Goal: Entertainment & Leisure: Consume media (video, audio)

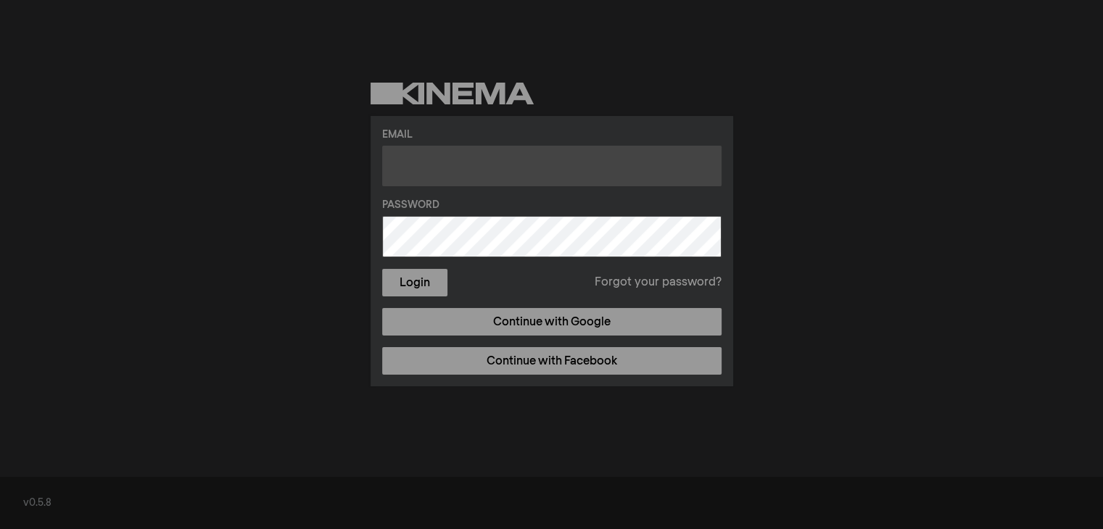
click at [412, 169] on input "text" at bounding box center [551, 166] width 339 height 41
type input "[EMAIL_ADDRESS][DOMAIN_NAME]"
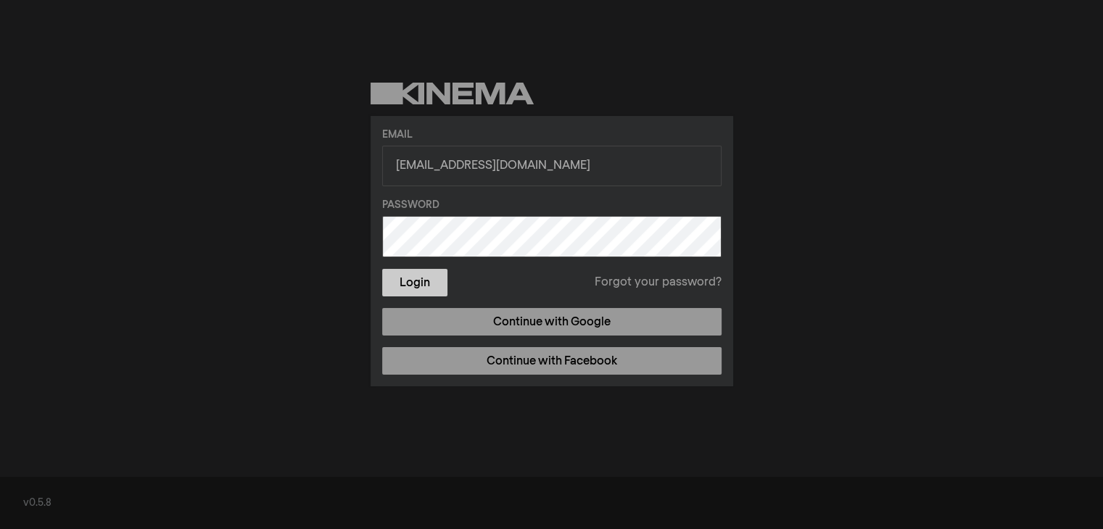
click at [394, 278] on button "Login" at bounding box center [414, 283] width 65 height 28
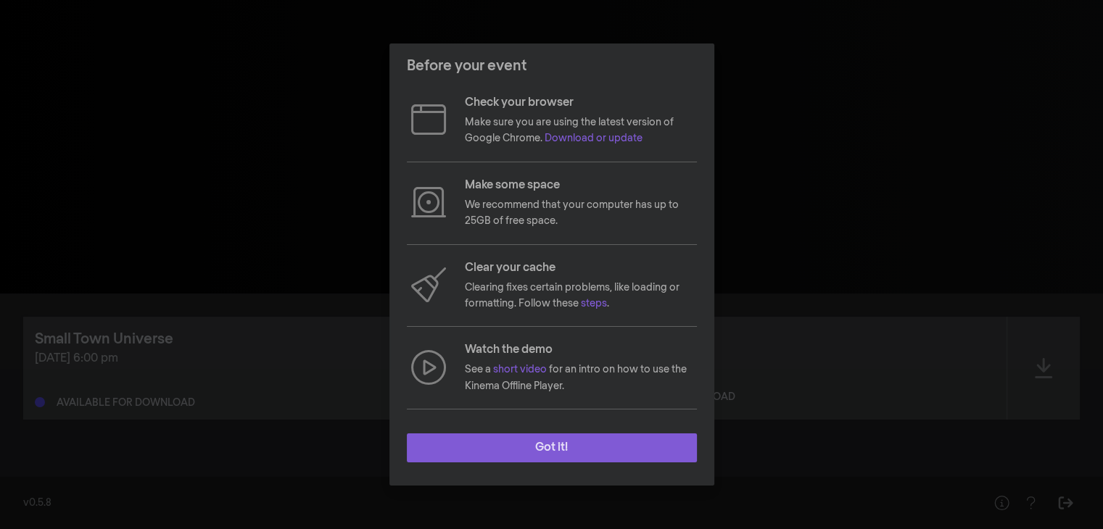
click at [566, 452] on button "Got it!" at bounding box center [552, 448] width 290 height 29
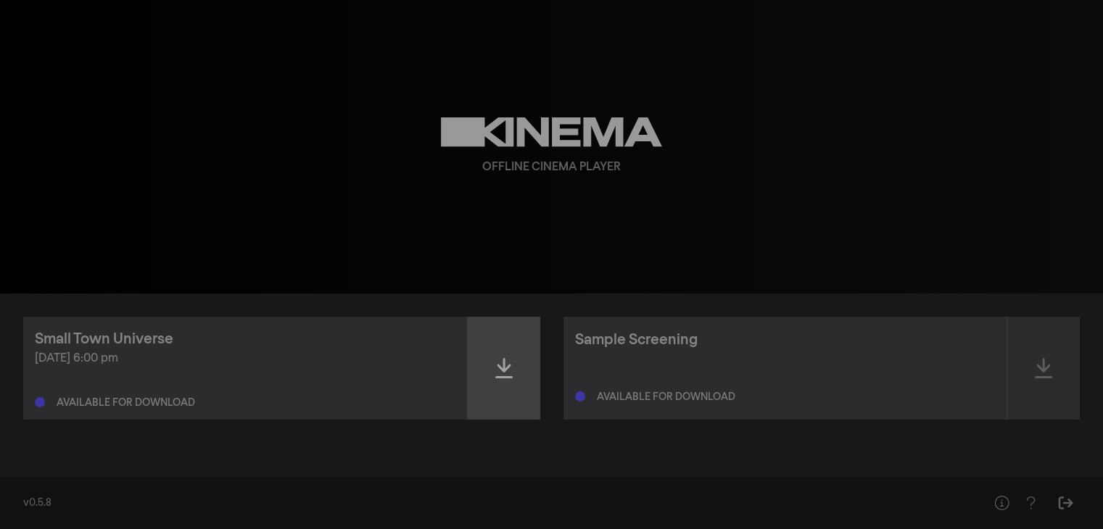
click at [511, 363] on icon at bounding box center [503, 368] width 17 height 23
click at [500, 370] on icon at bounding box center [503, 368] width 17 height 23
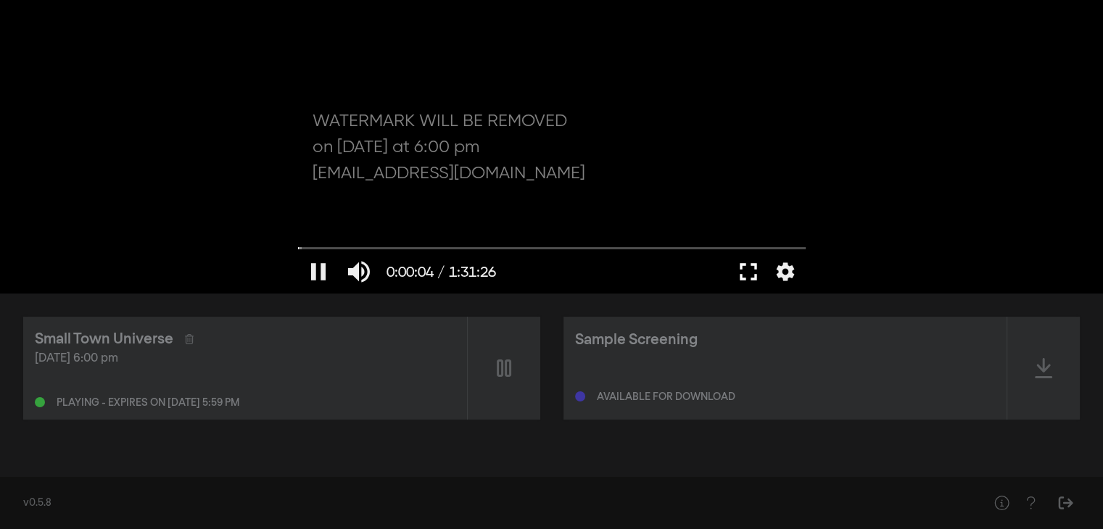
click at [745, 267] on button "fullscreen" at bounding box center [748, 271] width 41 height 43
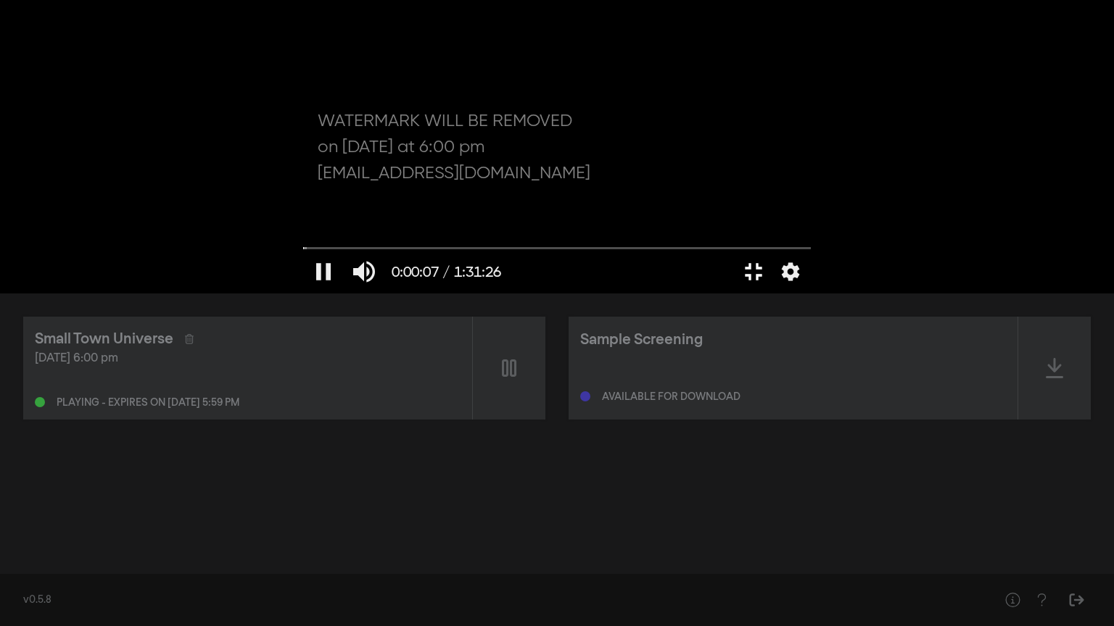
type input "7.232542"
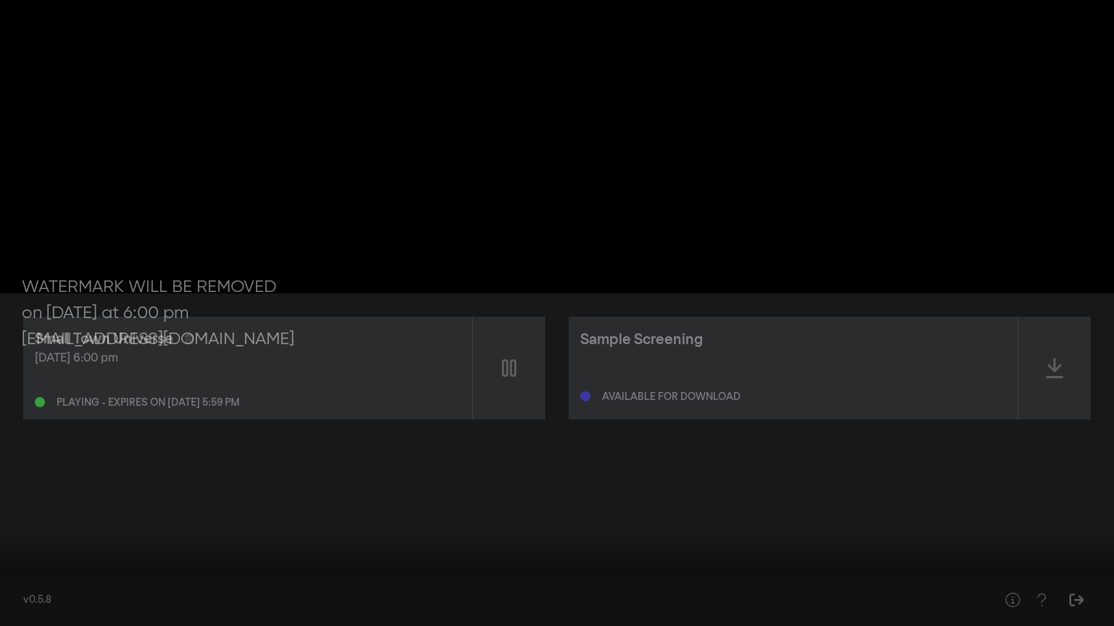
click at [597, 364] on div at bounding box center [557, 313] width 1114 height 626
click at [322, 410] on div at bounding box center [557, 313] width 1114 height 626
click at [255, 446] on div at bounding box center [557, 313] width 1114 height 626
type input "64.144133"
click at [1087, 528] on button "settings" at bounding box center [1085, 604] width 33 height 43
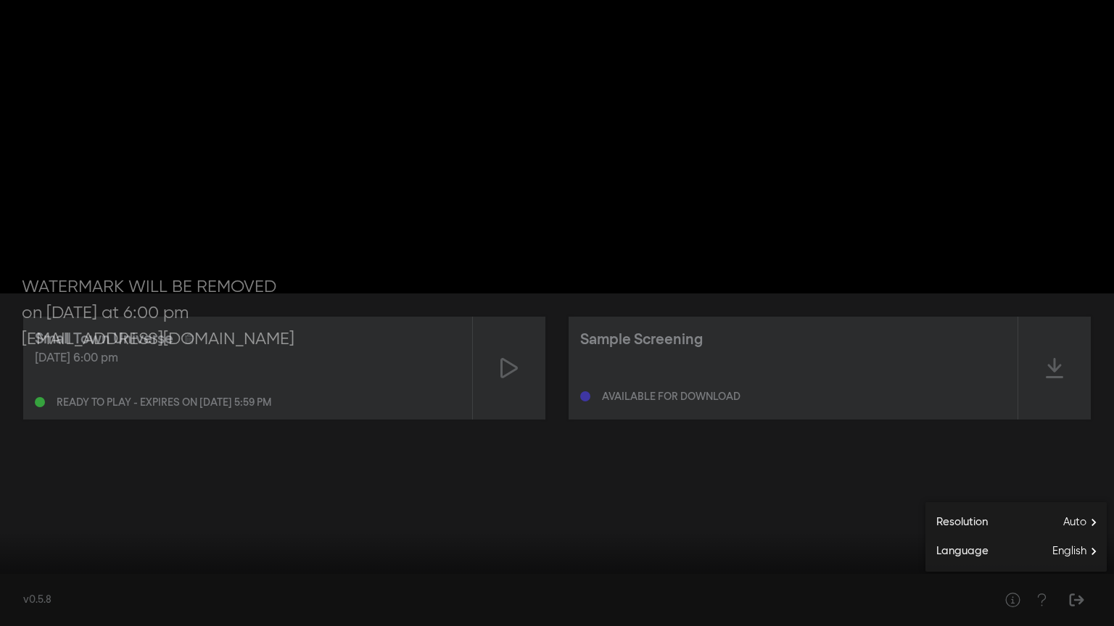
click at [1087, 528] on button "settings" at bounding box center [1085, 604] width 33 height 43
click at [65, 528] on button "volume_up" at bounding box center [68, 604] width 41 height 43
click at [65, 528] on button "volume_off" at bounding box center [68, 604] width 41 height 43
type input "1"
click at [27, 528] on button "play_arrow" at bounding box center [27, 604] width 41 height 43
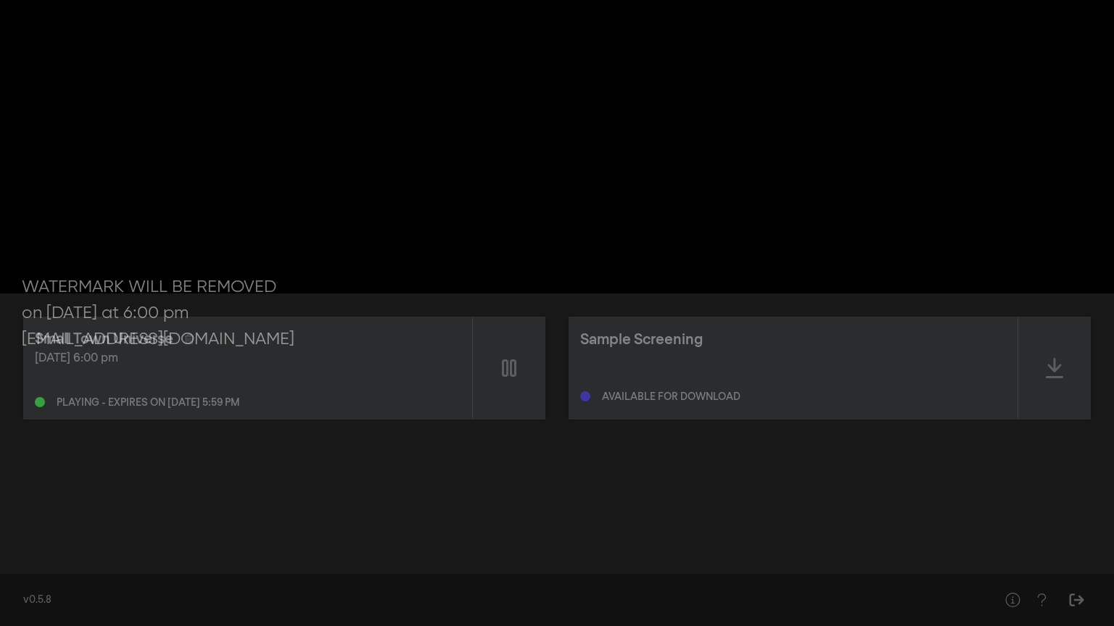
click at [27, 528] on button "pause" at bounding box center [27, 604] width 41 height 43
type input "68.22025"
click at [85, 528] on button "volume_up" at bounding box center [68, 604] width 41 height 43
click at [70, 528] on button "volume_off" at bounding box center [68, 604] width 41 height 43
type input "1"
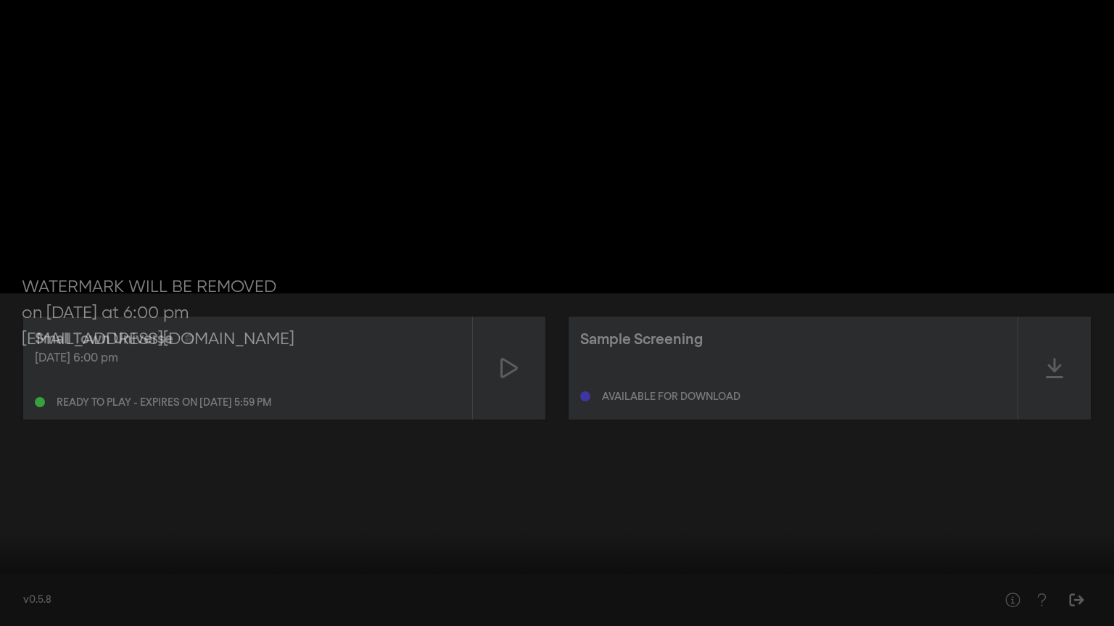
click at [14, 528] on button "play_arrow" at bounding box center [27, 604] width 41 height 43
drag, startPoint x: 20, startPoint y: 584, endPoint x: 0, endPoint y: 580, distance: 20.6
click at [7, 528] on input "Seek" at bounding box center [556, 581] width 1099 height 9
type input "2.931952"
